Goal: Task Accomplishment & Management: Manage account settings

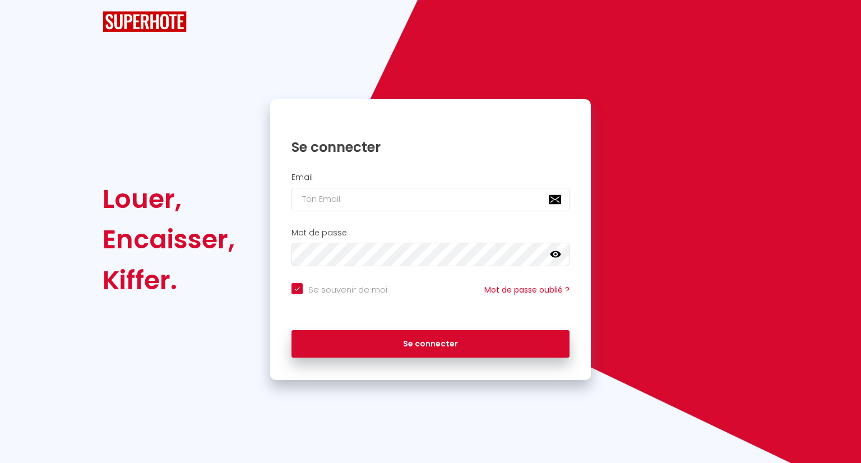
checkbox input "true"
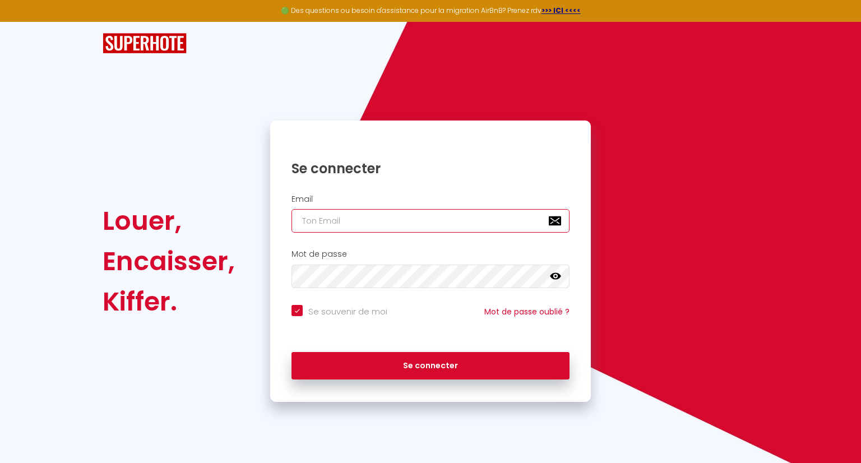
click at [349, 219] on input "email" at bounding box center [431, 221] width 278 height 24
type input "n"
checkbox input "true"
type input "no"
checkbox input "true"
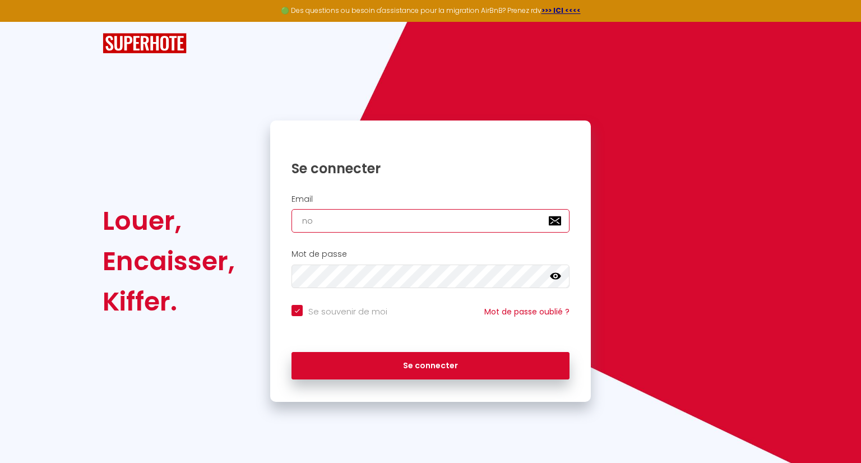
type input "noa"
checkbox input "true"
type input "[PERSON_NAME]"
checkbox input "true"
type input "noaml"
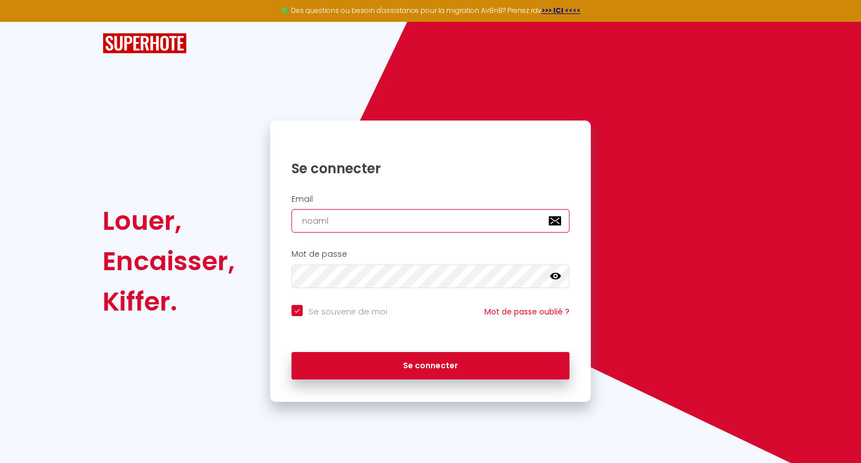
checkbox input "true"
type input "noamle"
checkbox input "true"
type input "noamled"
checkbox input "true"
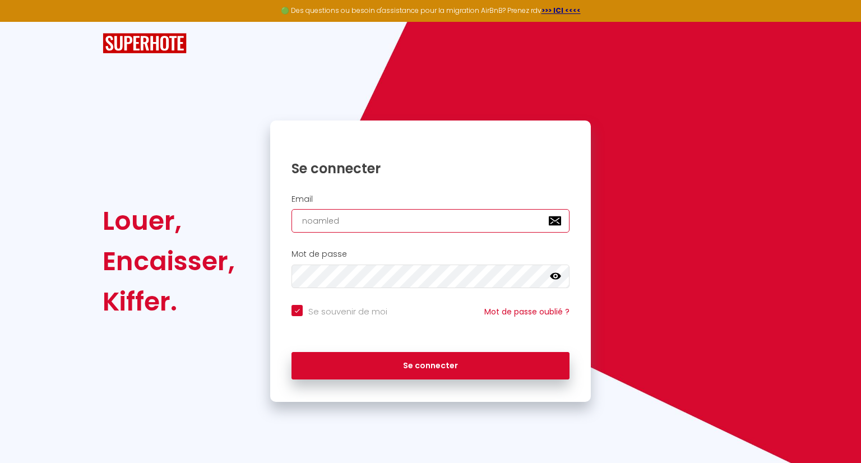
type input "noamledr"
checkbox input "true"
type input "noamledre"
checkbox input "true"
type input "noamledrea"
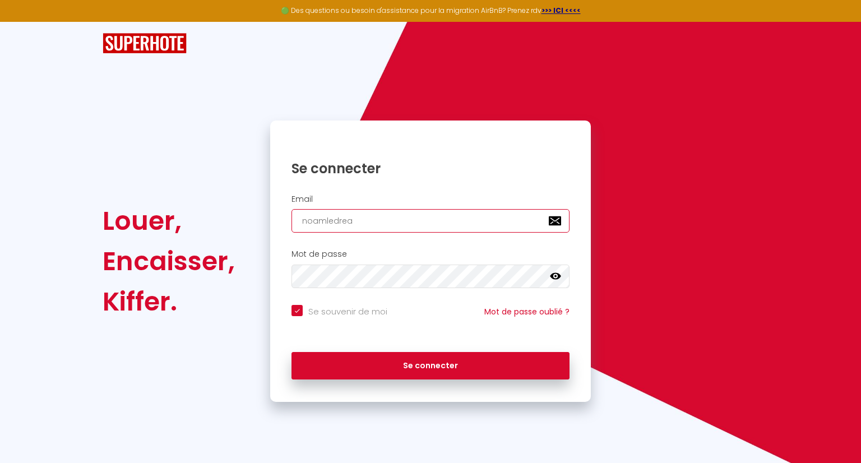
checkbox input "true"
type input "noamledreau"
checkbox input "true"
type input "noamledreau@"
checkbox input "true"
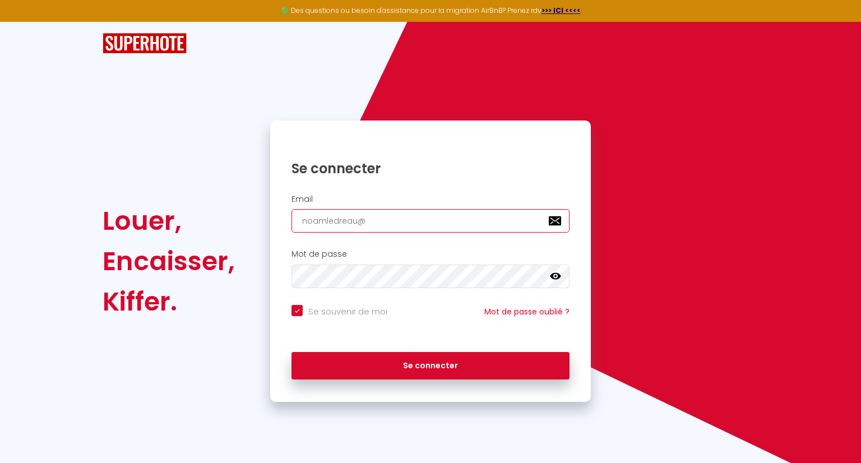
type input "noamledreau@g"
checkbox input "true"
type input "noamledreau@gm"
checkbox input "true"
type input "noamledreau@gma"
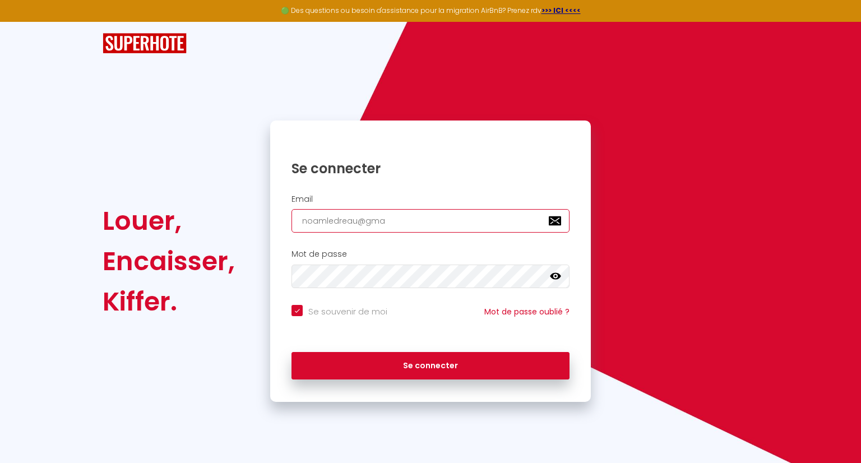
checkbox input "true"
type input "noamledreau@gmai"
checkbox input "true"
type input "[EMAIL_ADDRESS]"
checkbox input "true"
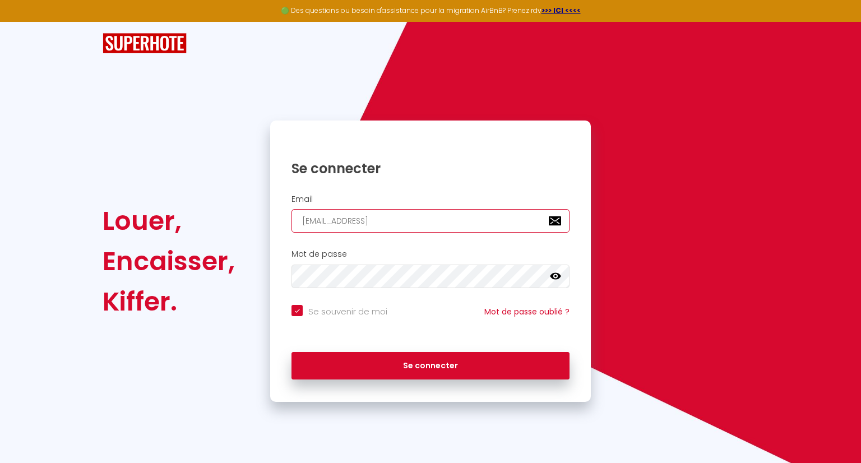
type input "[EMAIL_ADDRESS]."
checkbox input "true"
type input "noamledreau@gmail.c"
checkbox input "true"
type input "[EMAIL_ADDRESS][DOMAIN_NAME]"
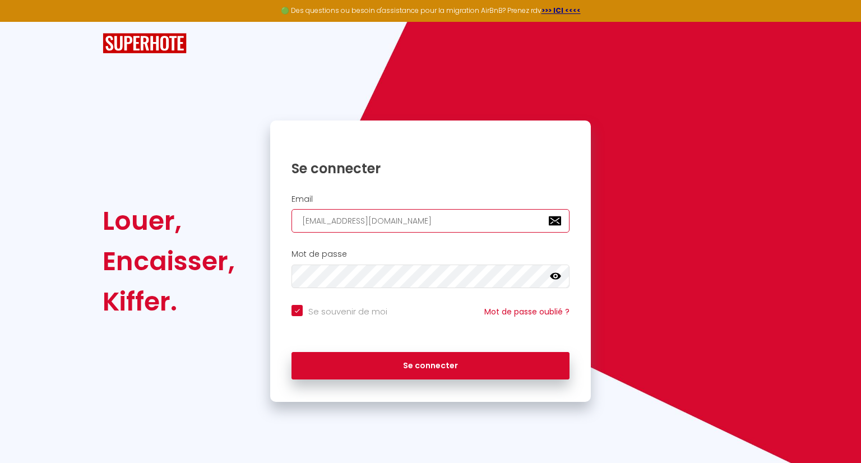
checkbox input "true"
type input "[EMAIL_ADDRESS][DOMAIN_NAME]"
checkbox input "true"
type input "[EMAIL_ADDRESS][DOMAIN_NAME]"
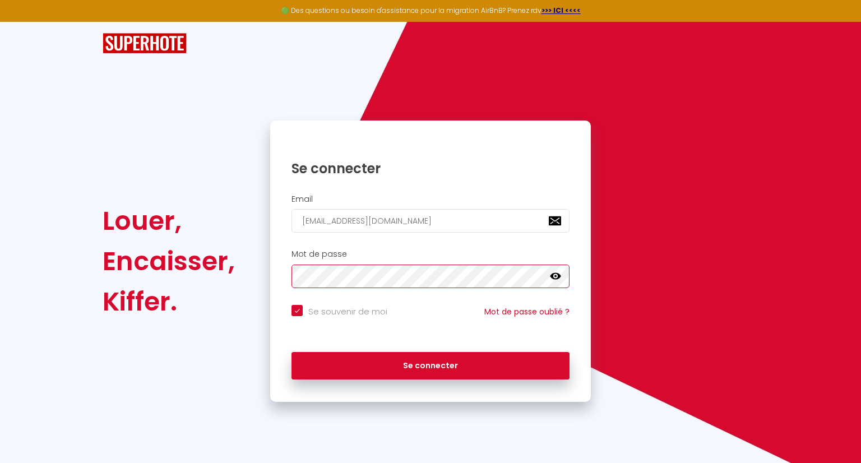
click at [292, 352] on button "Se connecter" at bounding box center [431, 366] width 278 height 28
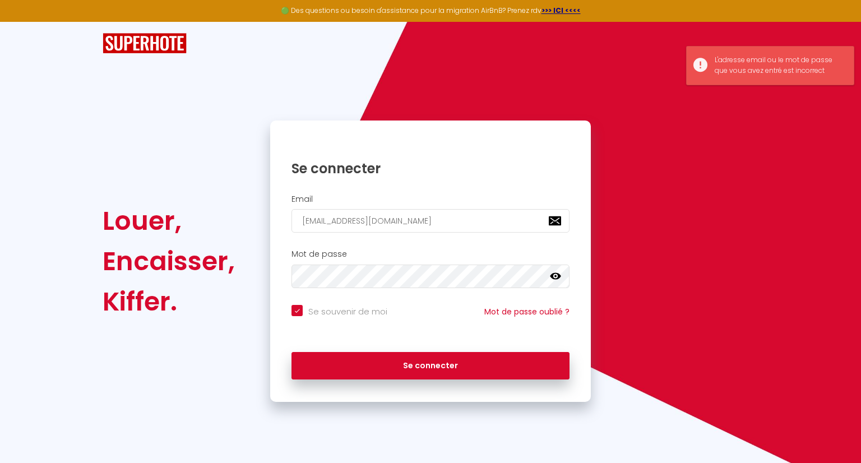
click at [550, 274] on icon at bounding box center [555, 276] width 11 height 11
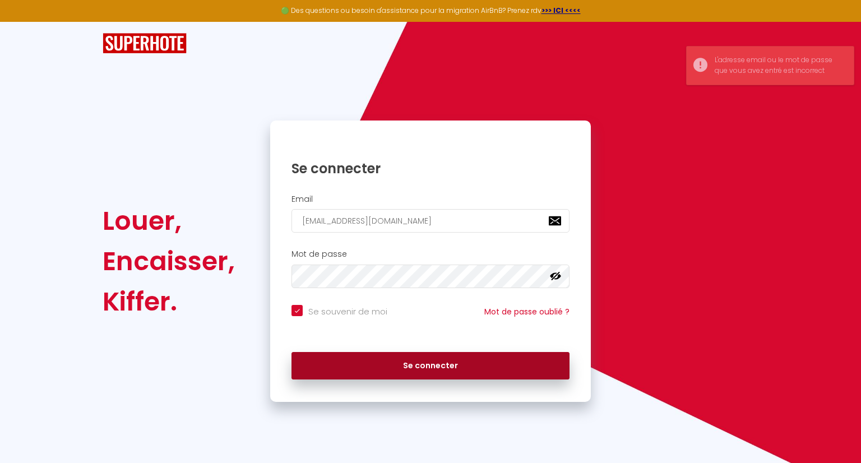
click at [413, 367] on button "Se connecter" at bounding box center [431, 366] width 278 height 28
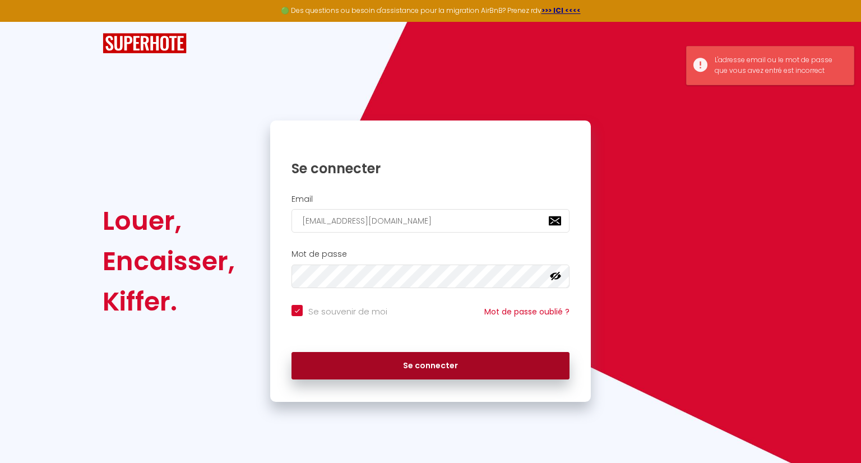
click at [468, 373] on button "Se connecter" at bounding box center [431, 366] width 278 height 28
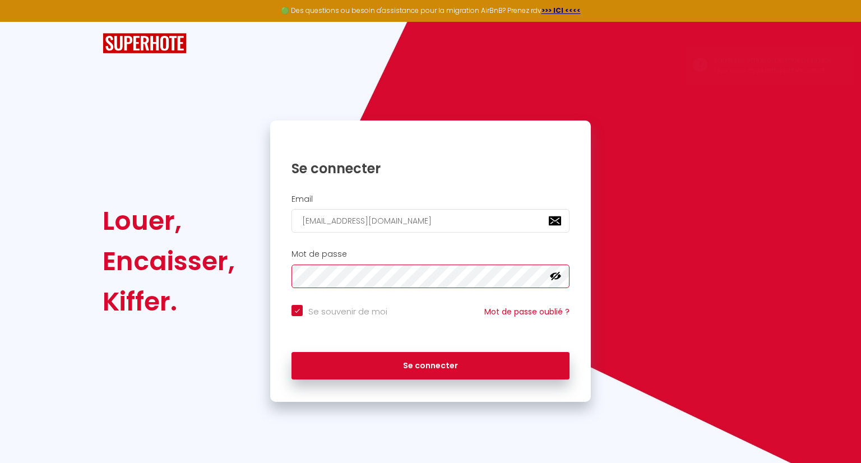
click at [292, 352] on button "Se connecter" at bounding box center [431, 366] width 278 height 28
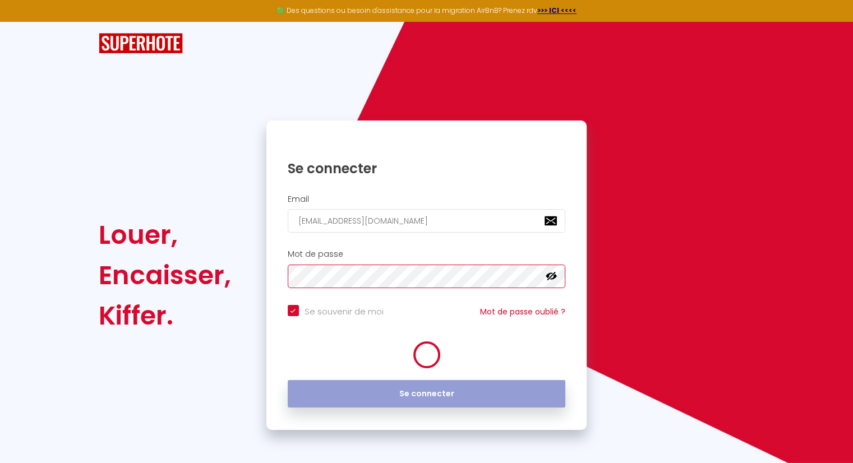
checkbox input "true"
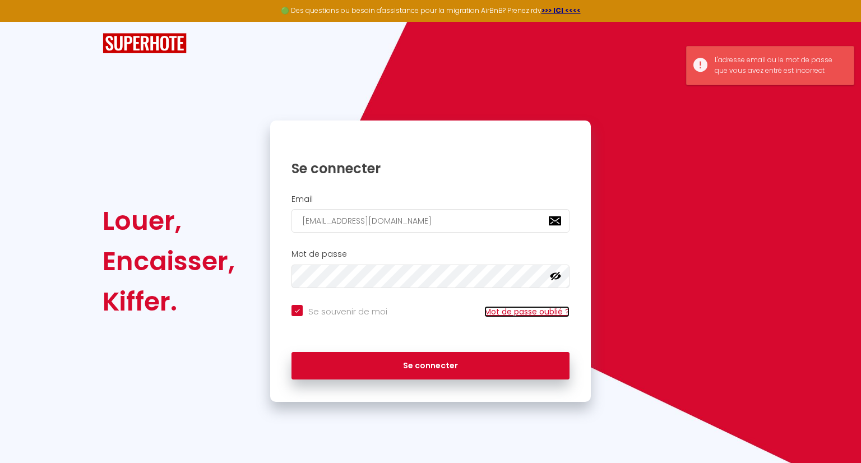
click at [543, 308] on link "Mot de passe oublié ?" at bounding box center [526, 311] width 85 height 11
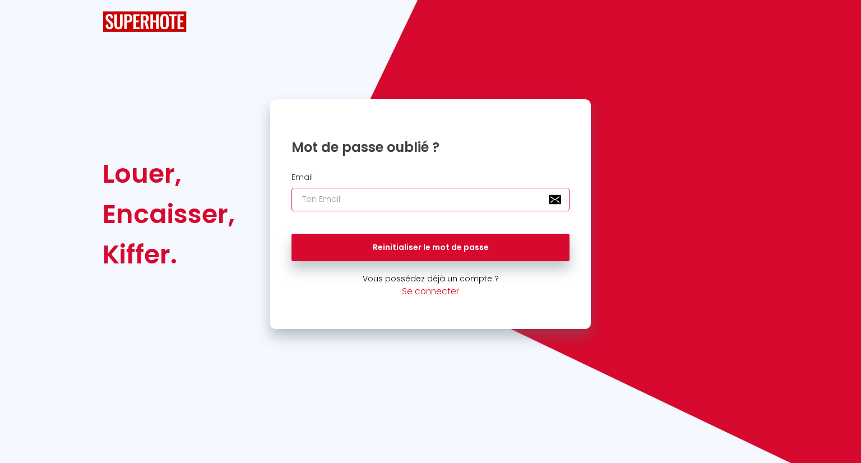
click at [348, 202] on input "email" at bounding box center [431, 200] width 278 height 24
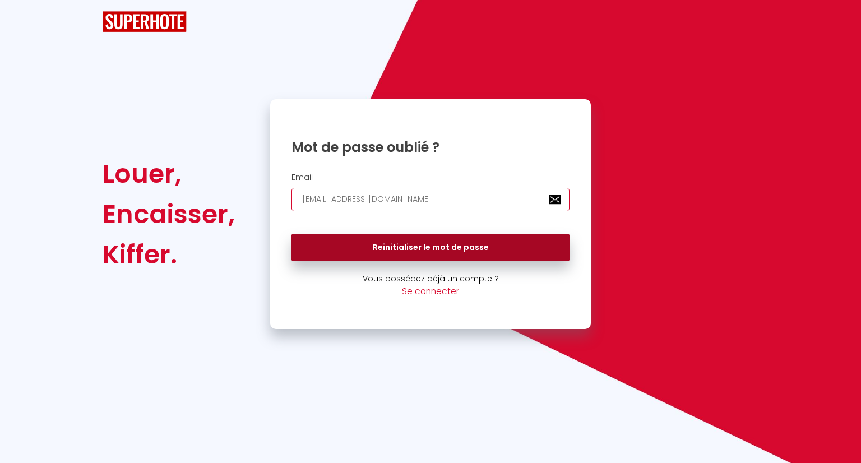
type input "[EMAIL_ADDRESS][DOMAIN_NAME]"
click at [419, 258] on button "Reinitialiser le mot de passe" at bounding box center [431, 248] width 278 height 28
